Goal: Information Seeking & Learning: Learn about a topic

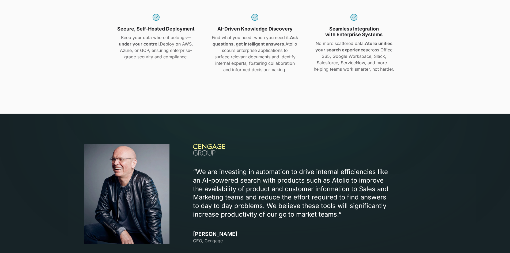
scroll to position [589, 0]
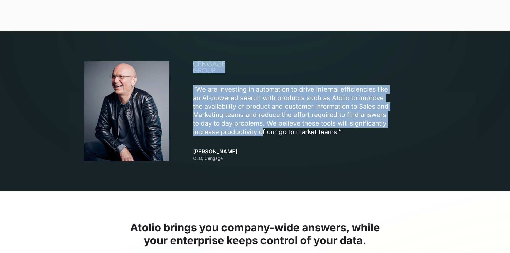
drag, startPoint x: 262, startPoint y: 158, endPoint x: 187, endPoint y: 60, distance: 123.2
click at [187, 60] on section "“We are investing in automation to drive internal efficiencies like an Al-power…" at bounding box center [255, 111] width 510 height 160
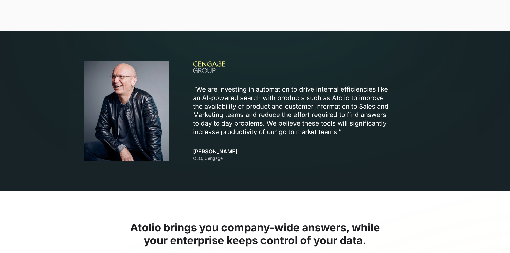
drag, startPoint x: 187, startPoint y: 60, endPoint x: 385, endPoint y: 134, distance: 210.8
click at [385, 134] on section "“We are investing in automation to drive internal efficiencies like an Al-power…" at bounding box center [255, 111] width 510 height 160
click at [385, 134] on p "“We are investing in automation to drive internal efficiencies like an Al-power…" at bounding box center [293, 110] width 201 height 51
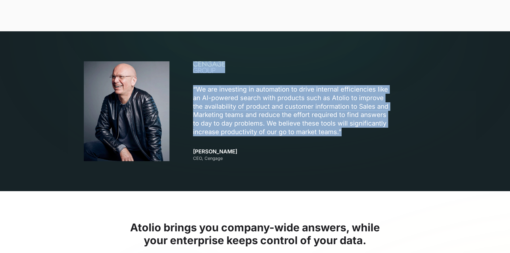
drag, startPoint x: 388, startPoint y: 131, endPoint x: 187, endPoint y: 63, distance: 212.2
click at [187, 63] on div "“We are investing in automation to drive internal efficiencies like an Al-power…" at bounding box center [255, 111] width 343 height 100
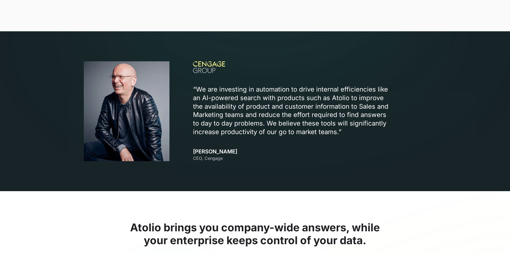
drag, startPoint x: 187, startPoint y: 63, endPoint x: 381, endPoint y: 128, distance: 204.2
click at [381, 128] on div "“We are investing in automation to drive internal efficiencies like an Al-power…" at bounding box center [255, 111] width 343 height 100
click at [381, 128] on p "“We are investing in automation to drive internal efficiencies like an Al-power…" at bounding box center [293, 110] width 201 height 51
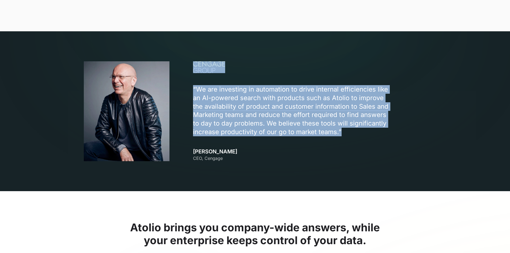
drag, startPoint x: 378, startPoint y: 129, endPoint x: 189, endPoint y: 59, distance: 201.9
click at [189, 59] on section "“We are investing in automation to drive internal efficiencies like an Al-power…" at bounding box center [255, 111] width 510 height 160
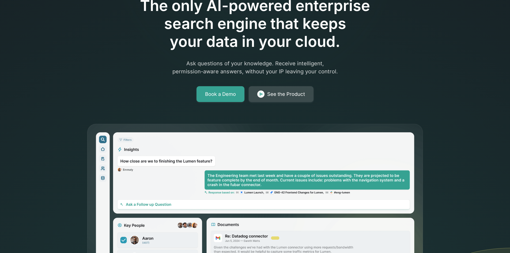
scroll to position [0, 0]
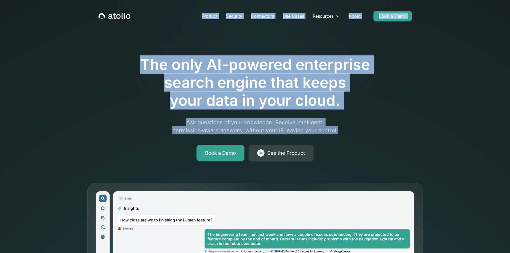
drag, startPoint x: 98, startPoint y: 15, endPoint x: 343, endPoint y: 129, distance: 270.6
click at [343, 129] on p "Ask questions of your knowledge. Receive intelligent, permission-aware answers,…" at bounding box center [255, 126] width 206 height 16
drag, startPoint x: 348, startPoint y: 128, endPoint x: 190, endPoint y: 14, distance: 194.7
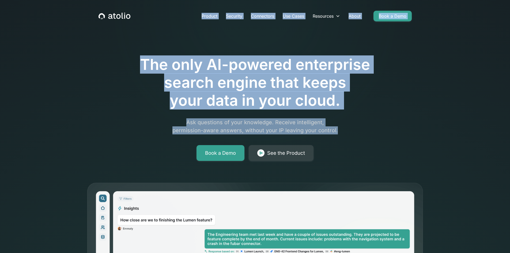
click at [191, 14] on div "Product Security Connectors Use Cases Resources Blog Podcast Case Studies Docum…" at bounding box center [255, 15] width 326 height 19
